Goal: Task Accomplishment & Management: Manage account settings

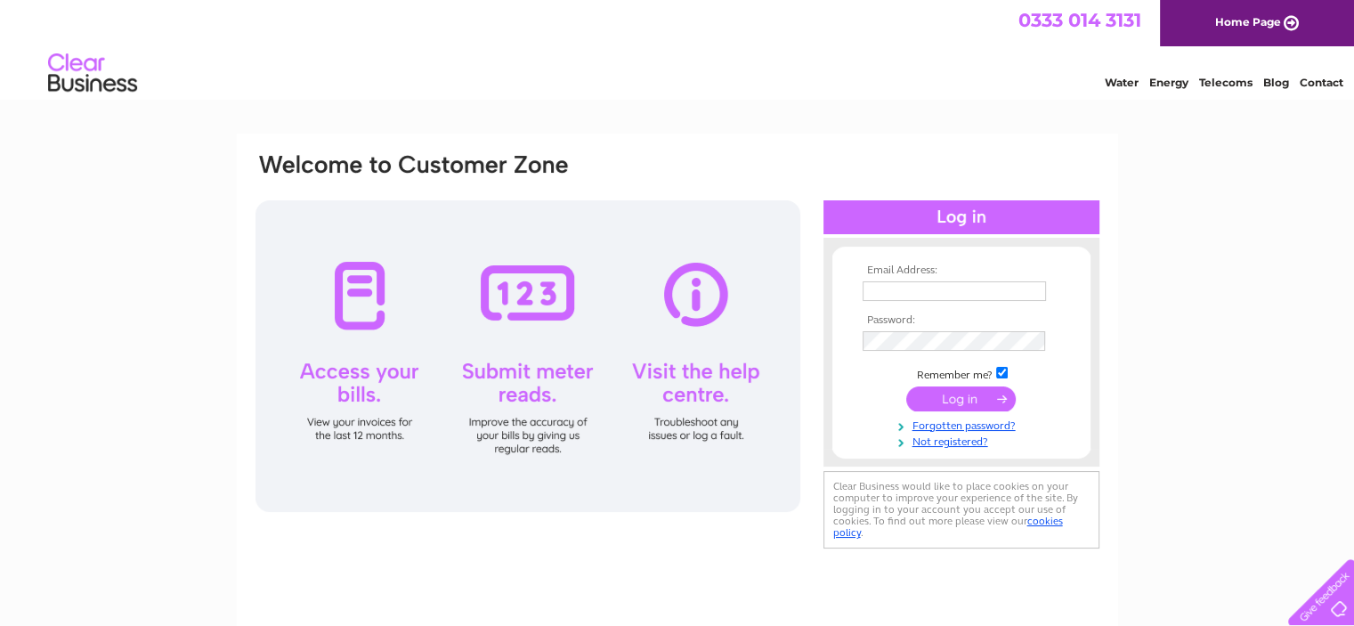
type input "darwenpallets@gmail.com"
click at [937, 391] on input "submit" at bounding box center [961, 398] width 110 height 25
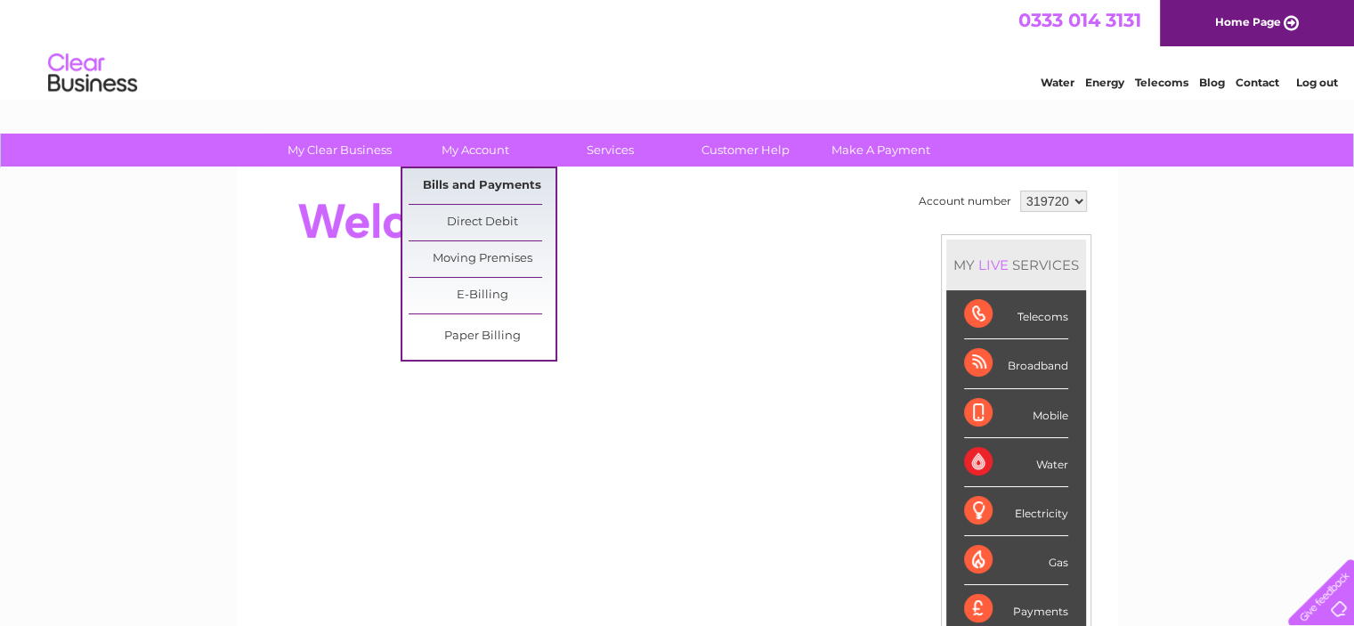
click at [422, 185] on link "Bills and Payments" at bounding box center [482, 186] width 147 height 36
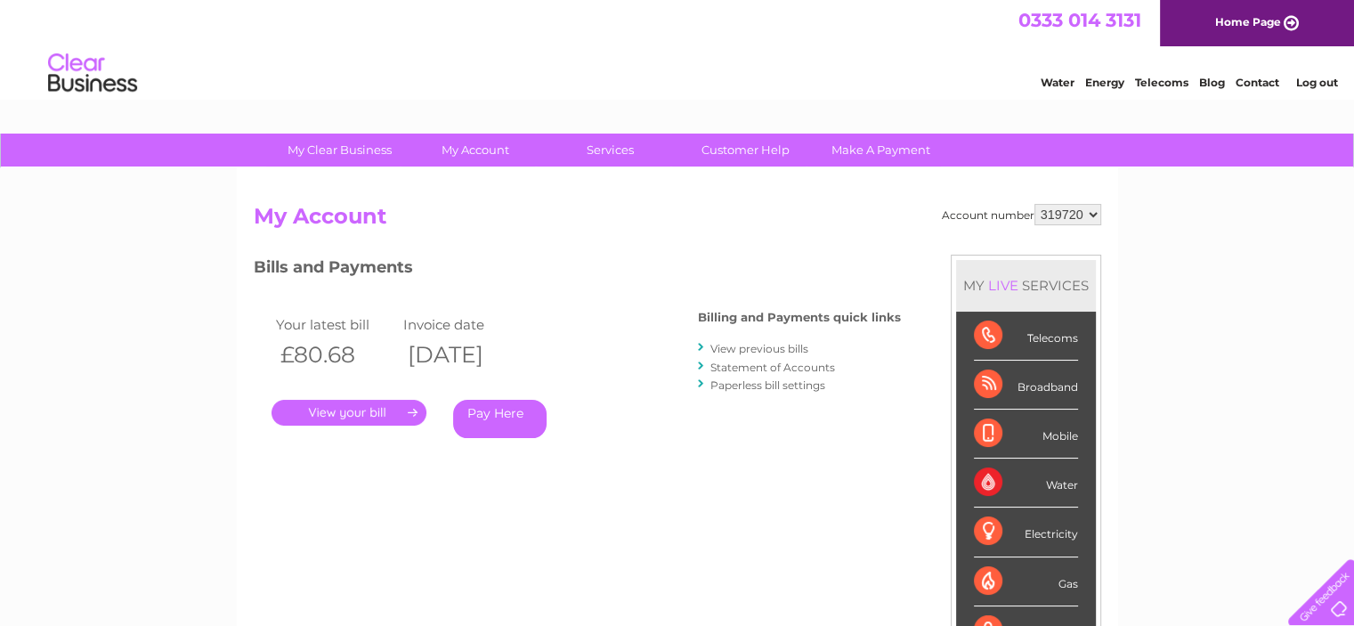
click at [349, 415] on link "." at bounding box center [349, 413] width 155 height 26
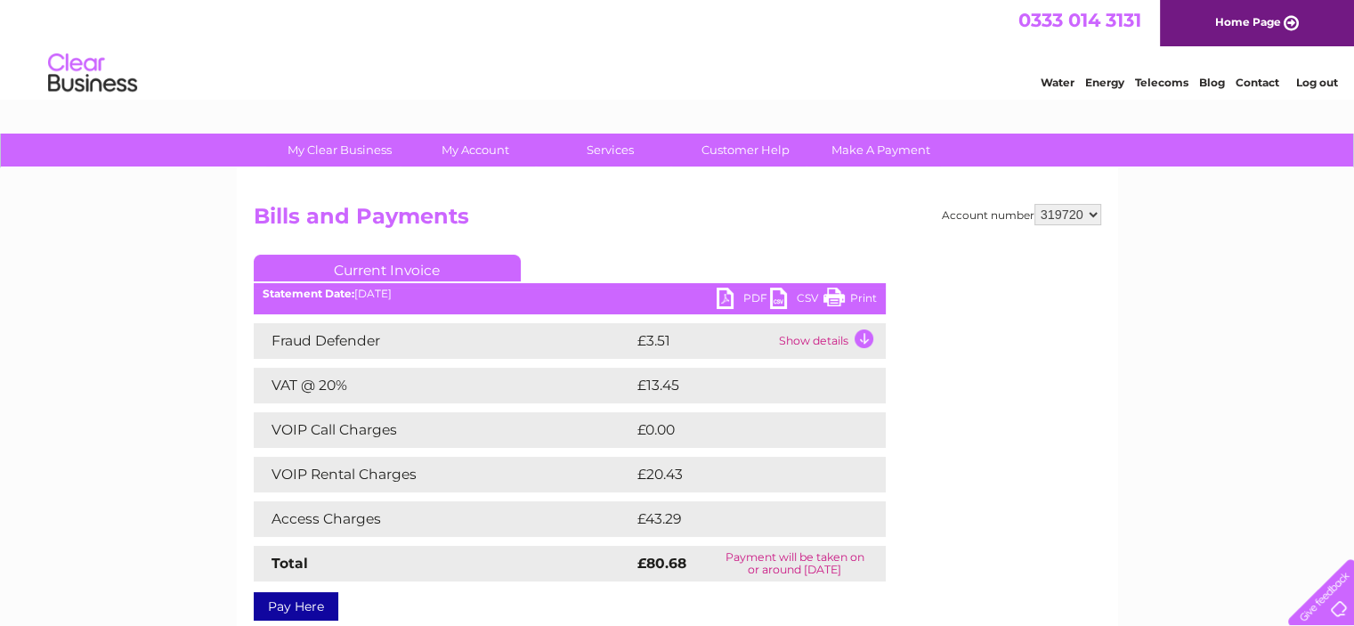
click at [730, 295] on link "PDF" at bounding box center [743, 301] width 53 height 26
click at [1312, 84] on link "Log out" at bounding box center [1316, 82] width 42 height 13
